Goal: Transaction & Acquisition: Purchase product/service

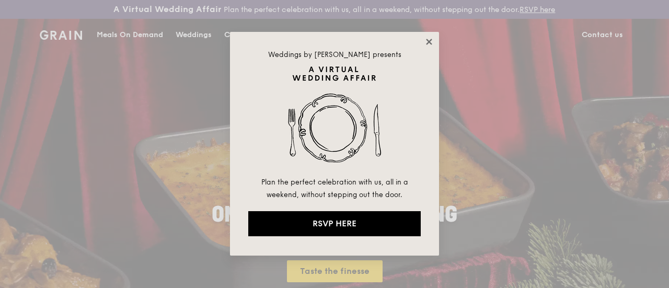
click at [433, 40] on icon at bounding box center [428, 41] width 9 height 9
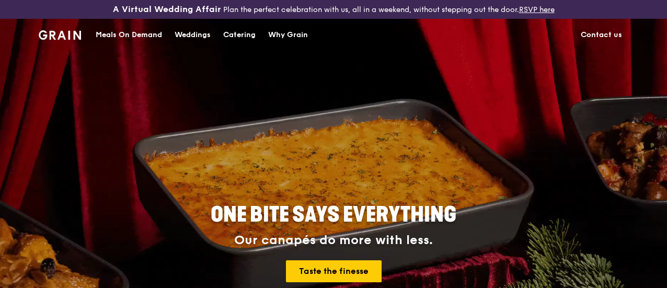
click at [135, 47] on div "Meals On Demand" at bounding box center [129, 34] width 66 height 31
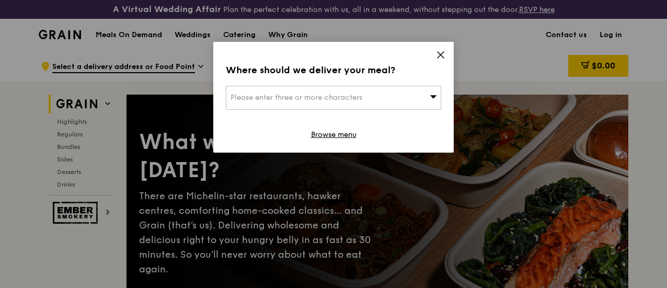
click at [444, 56] on icon at bounding box center [440, 54] width 9 height 9
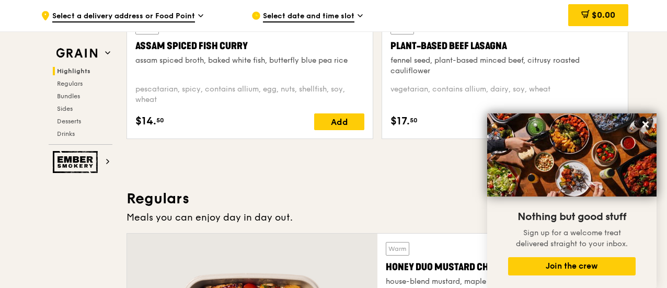
scroll to position [719, 0]
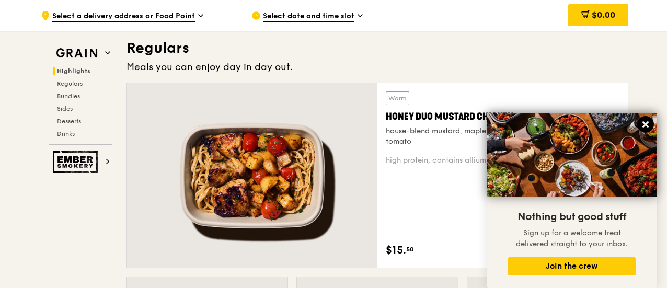
click at [644, 125] on icon at bounding box center [645, 124] width 6 height 6
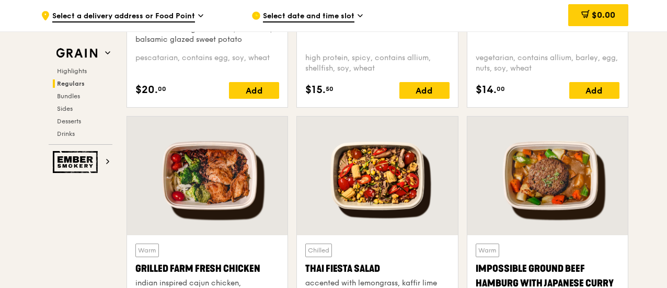
scroll to position [990, 0]
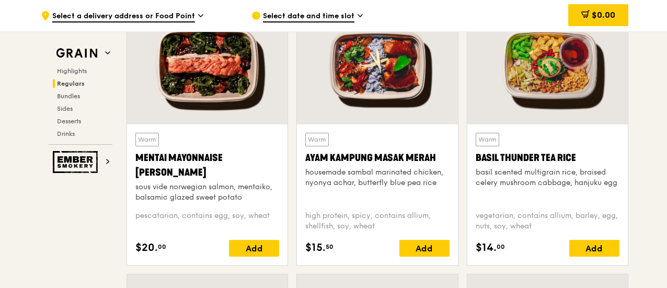
drag, startPoint x: 132, startPoint y: 166, endPoint x: 204, endPoint y: 183, distance: 74.0
click at [204, 183] on div "Warm Mentai Mayonnaise Aburi Salmon sous vide norwegian salmon, mentaiko, balsa…" at bounding box center [207, 194] width 160 height 141
copy div "Mentai Mayonnaise [PERSON_NAME]"
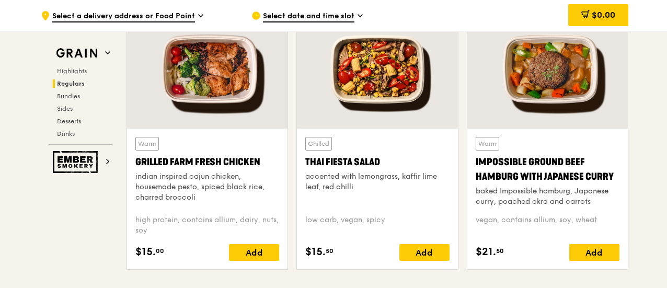
scroll to position [1256, 0]
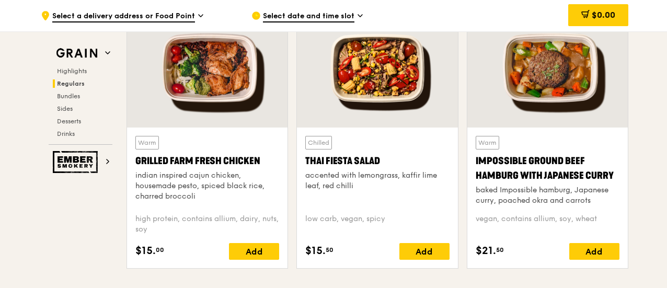
drag, startPoint x: 131, startPoint y: 166, endPoint x: 269, endPoint y: 168, distance: 138.5
click at [269, 168] on div "Warm Grilled Farm Fresh Chicken indian inspired cajun chicken, housemade pesto,…" at bounding box center [207, 197] width 160 height 141
copy div "Grilled Farm Fresh Chicken"
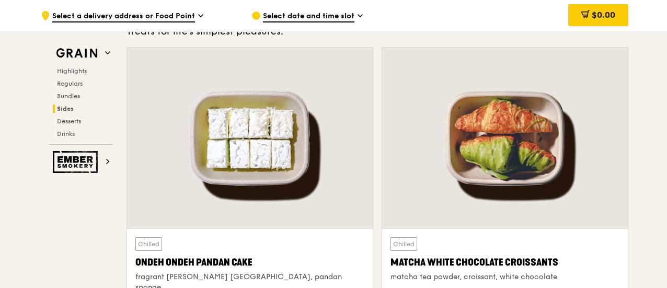
scroll to position [3167, 0]
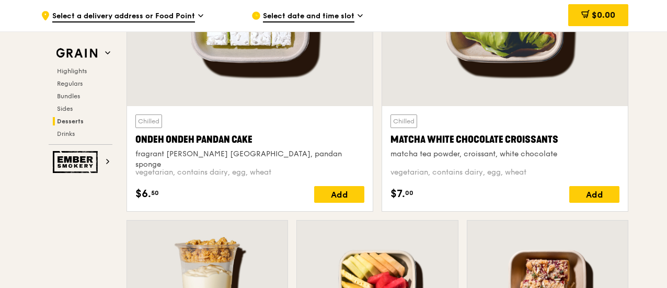
drag, startPoint x: 131, startPoint y: 144, endPoint x: 263, endPoint y: 149, distance: 132.3
click at [263, 149] on div "Chilled Ondeh Ondeh Pandan Cake fragrant [PERSON_NAME] [GEOGRAPHIC_DATA], panda…" at bounding box center [250, 158] width 246 height 105
copy div "Ondeh Ondeh Pandan Cake"
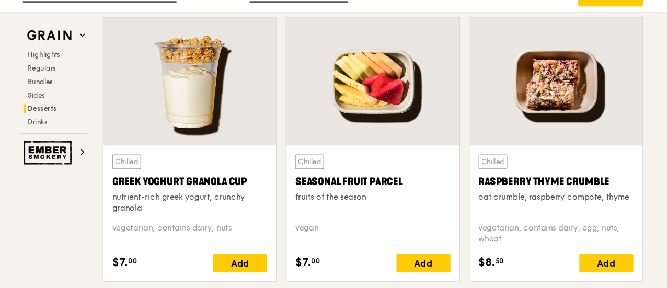
scroll to position [3350, 0]
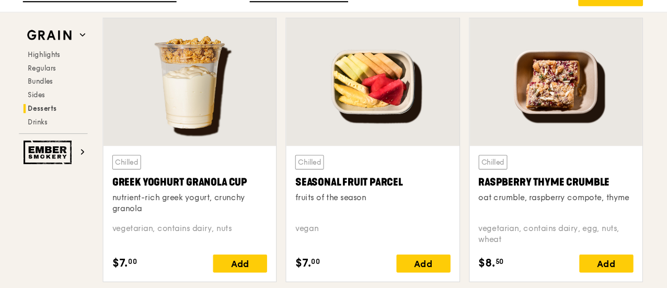
drag, startPoint x: 471, startPoint y: 194, endPoint x: 601, endPoint y: 192, distance: 129.6
click at [601, 192] on div "Chilled Raspberry Thyme Crumble oat crumble, raspberry compote, thyme vegetaria…" at bounding box center [547, 219] width 160 height 126
copy div "Raspberry Thyme Crumble"
